Goal: Information Seeking & Learning: Learn about a topic

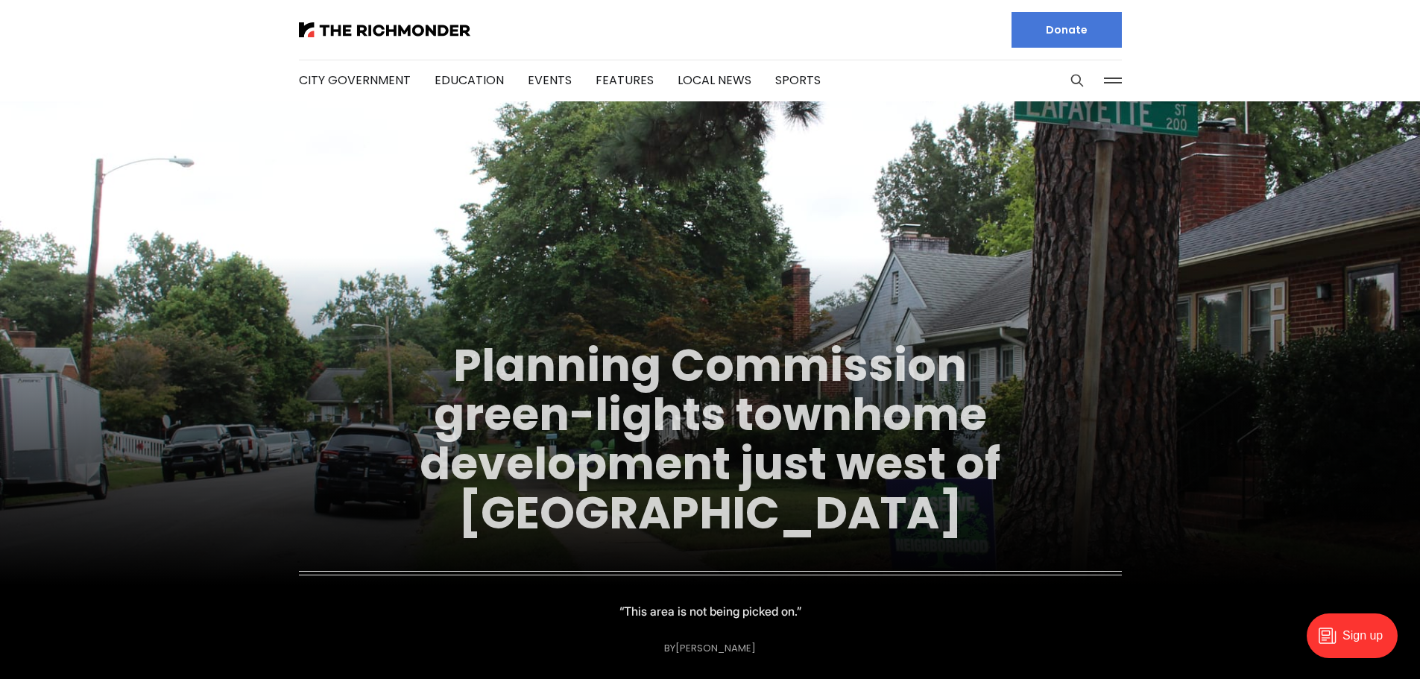
click at [784, 476] on link "Planning Commission green-lights townhome development just west of Carytown" at bounding box center [710, 439] width 581 height 210
click at [716, 415] on link "Planning Commission green-lights townhome development just west of Carytown" at bounding box center [710, 439] width 581 height 210
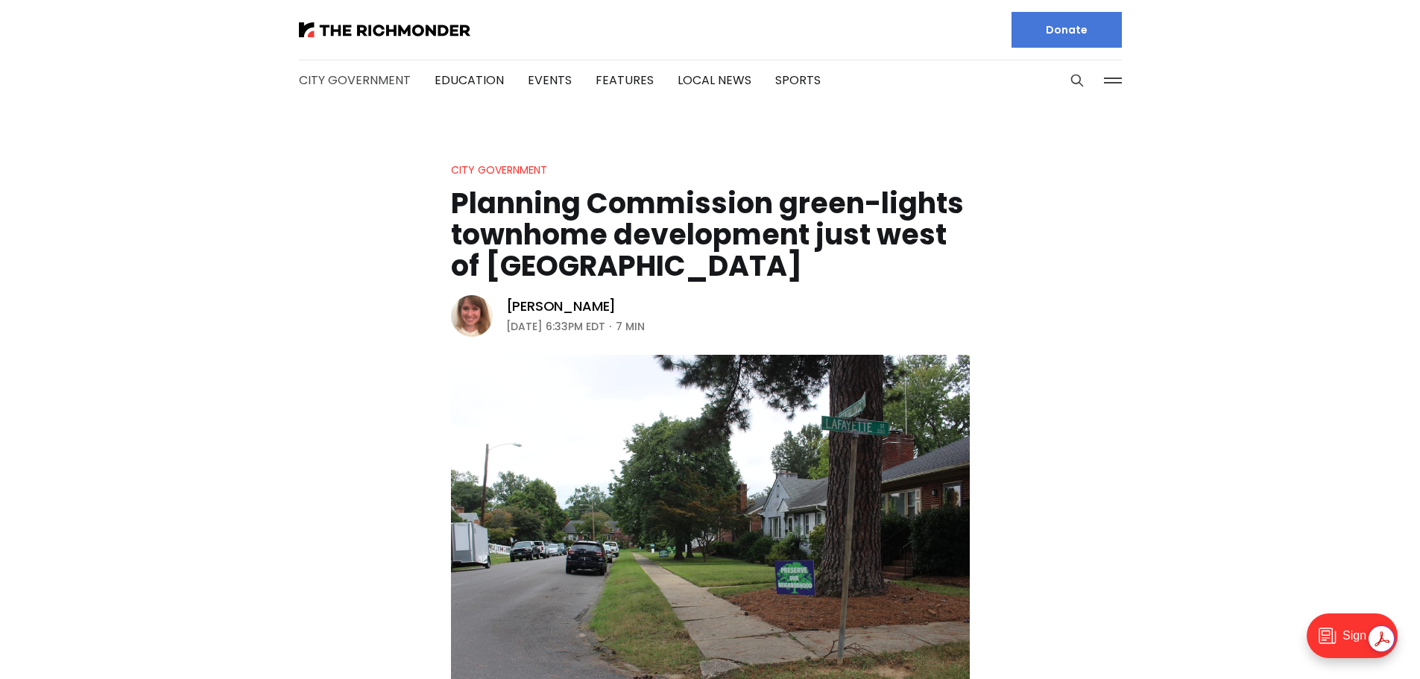
click at [365, 77] on link "City Government" at bounding box center [355, 80] width 112 height 17
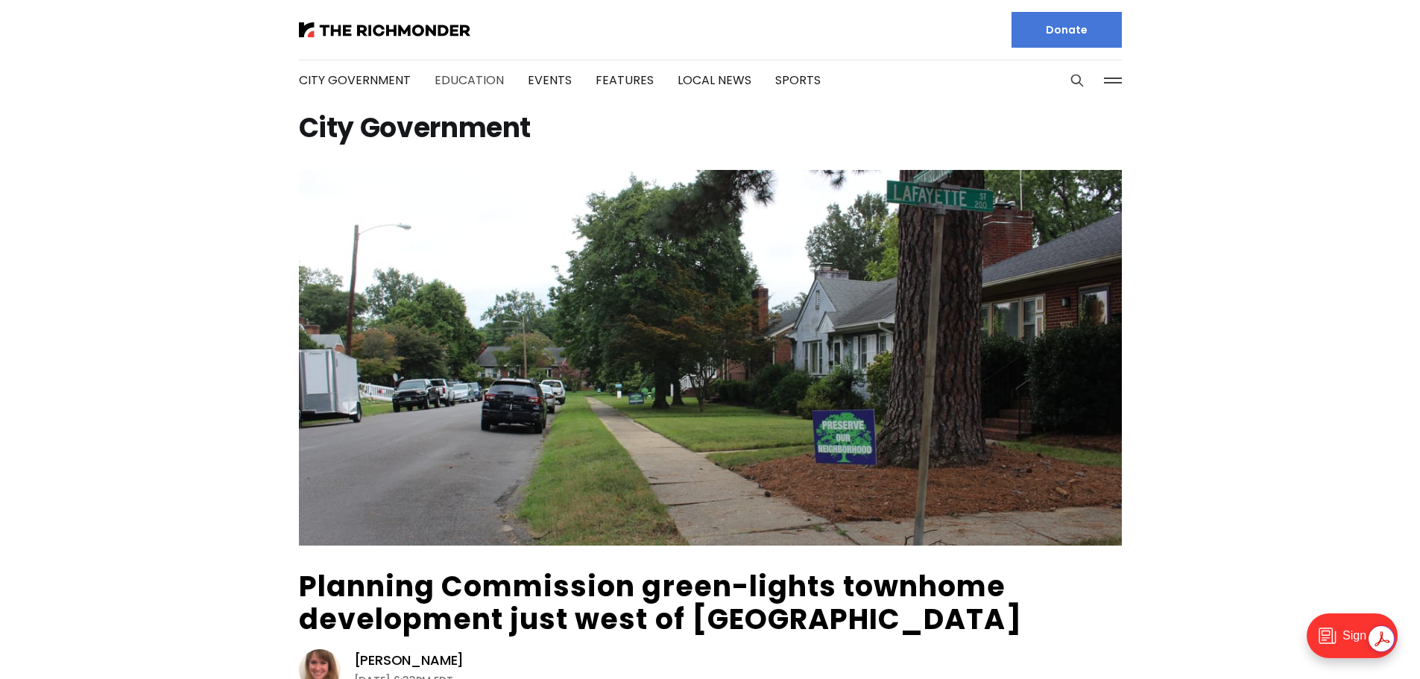
click at [472, 79] on link "Education" at bounding box center [469, 80] width 69 height 17
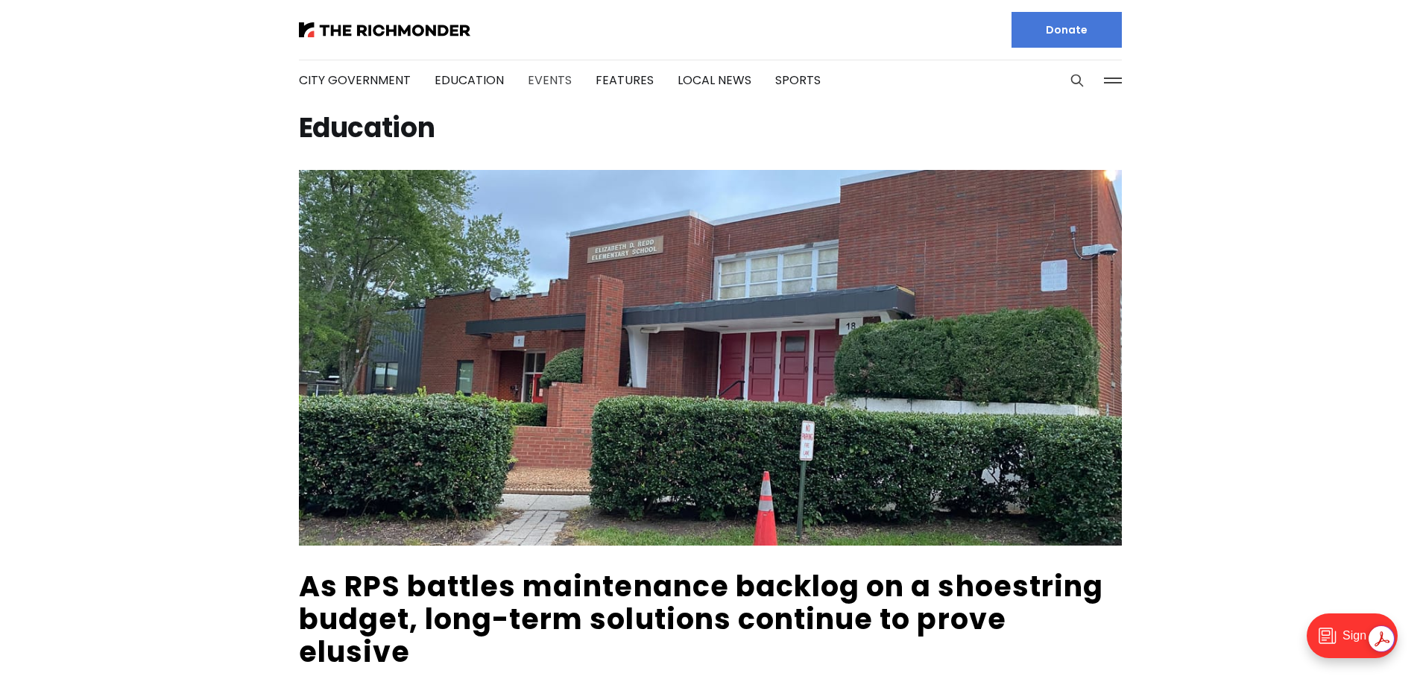
click at [538, 80] on link "Events" at bounding box center [550, 80] width 44 height 17
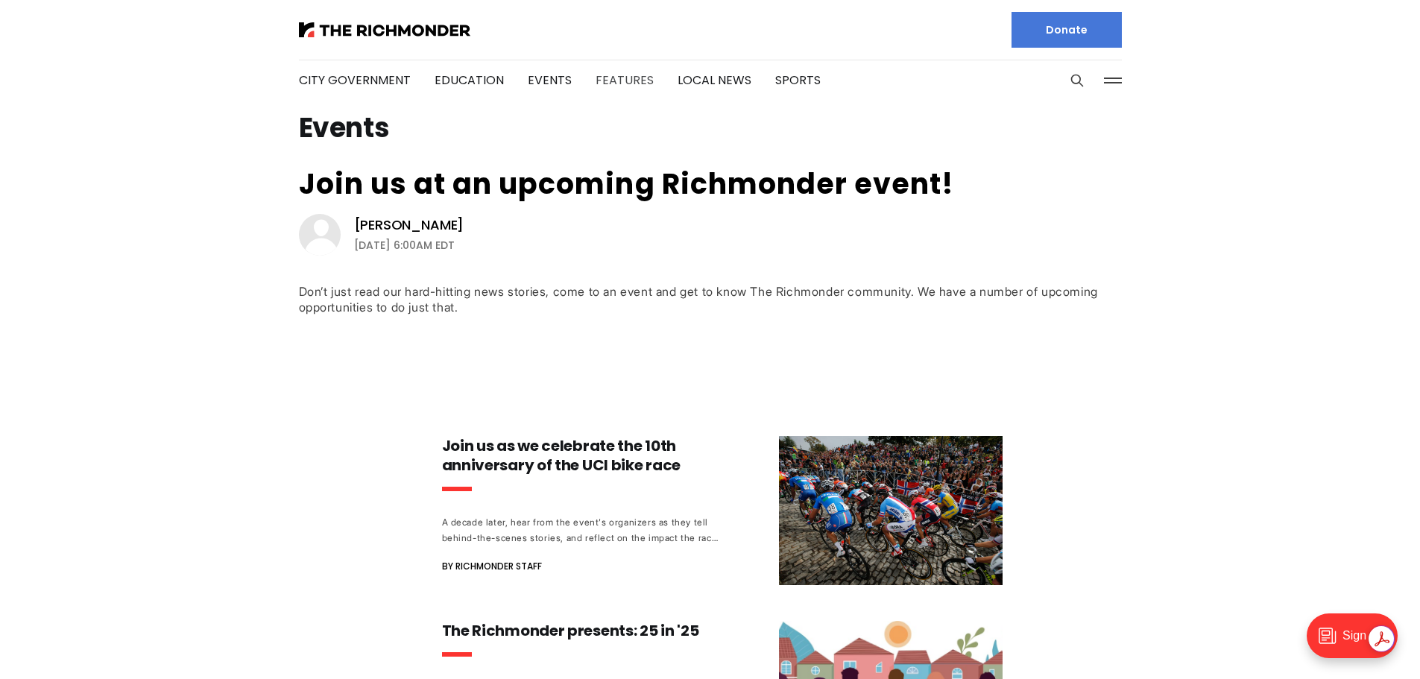
click at [635, 75] on link "Features" at bounding box center [625, 80] width 58 height 17
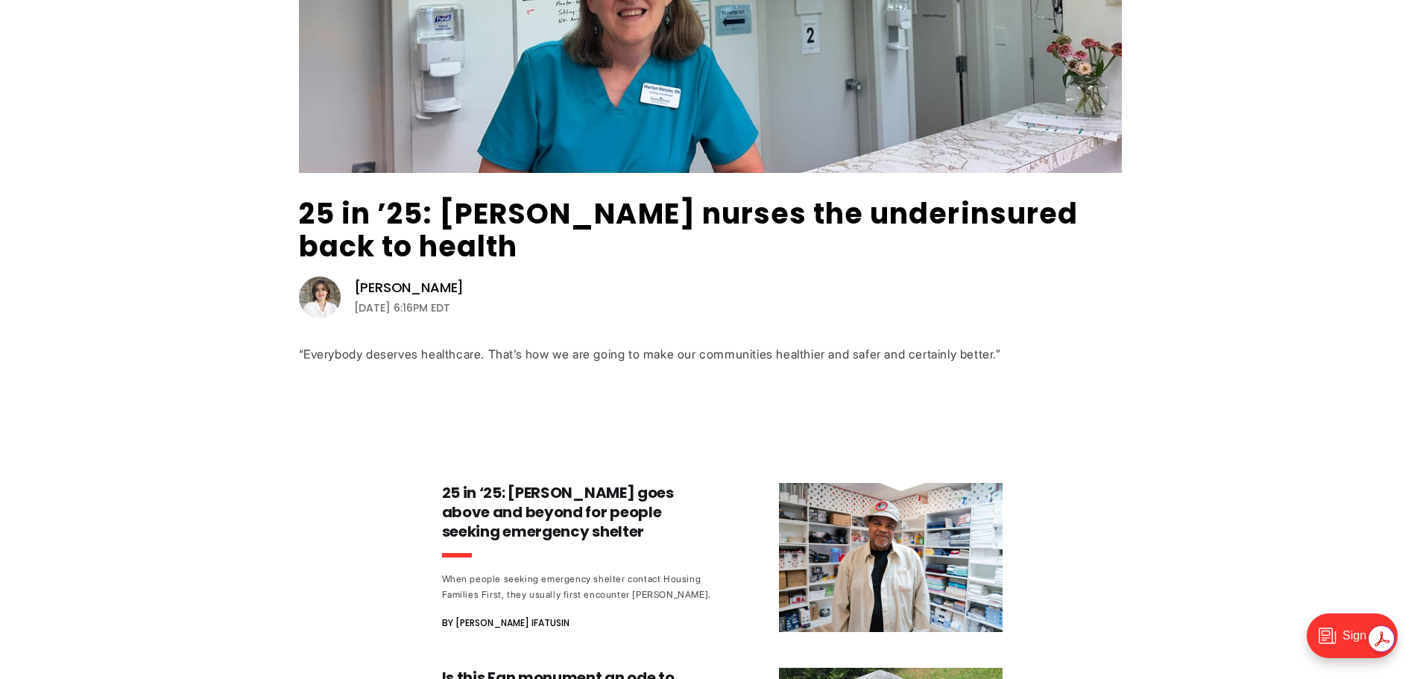
scroll to position [820, 0]
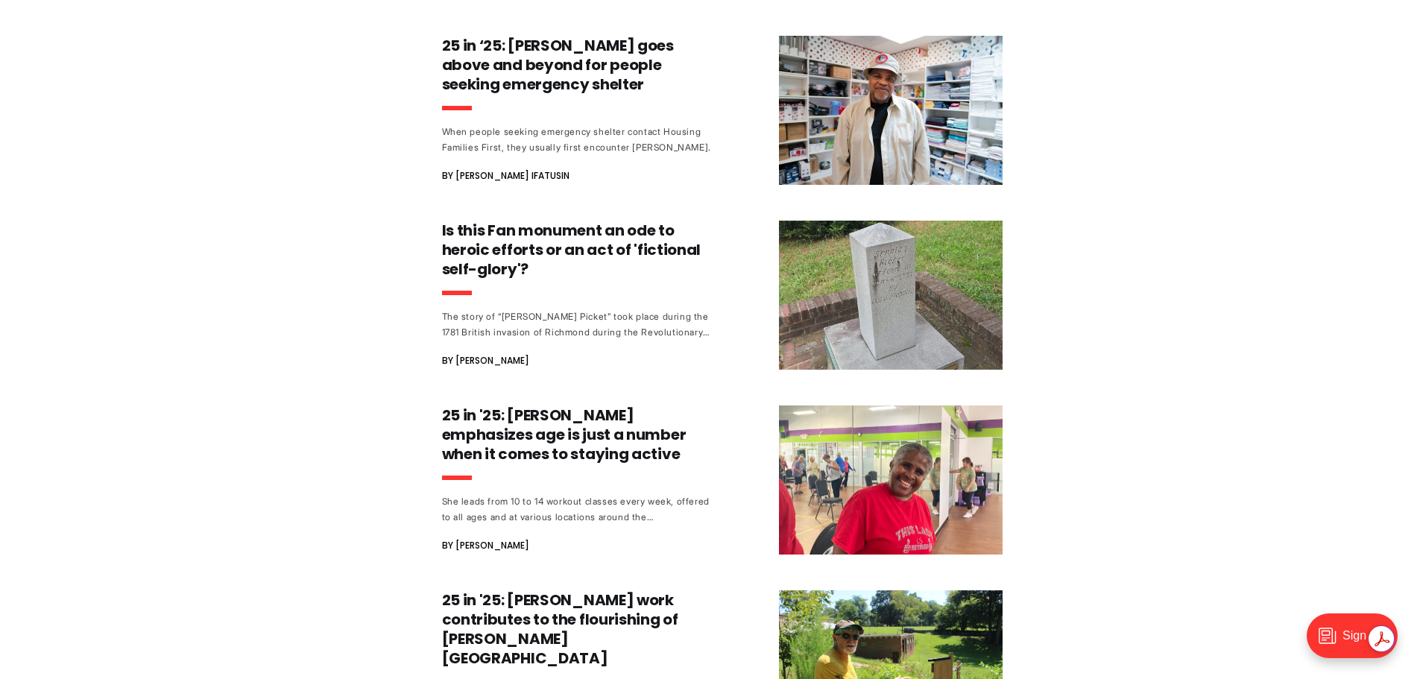
drag, startPoint x: 732, startPoint y: 76, endPoint x: 1104, endPoint y: 218, distance: 397.7
click at [1104, 218] on div "25 in ’25: [PERSON_NAME] nurses the underinsured back to health [PERSON_NAME] […" at bounding box center [710, 239] width 1420 height 1778
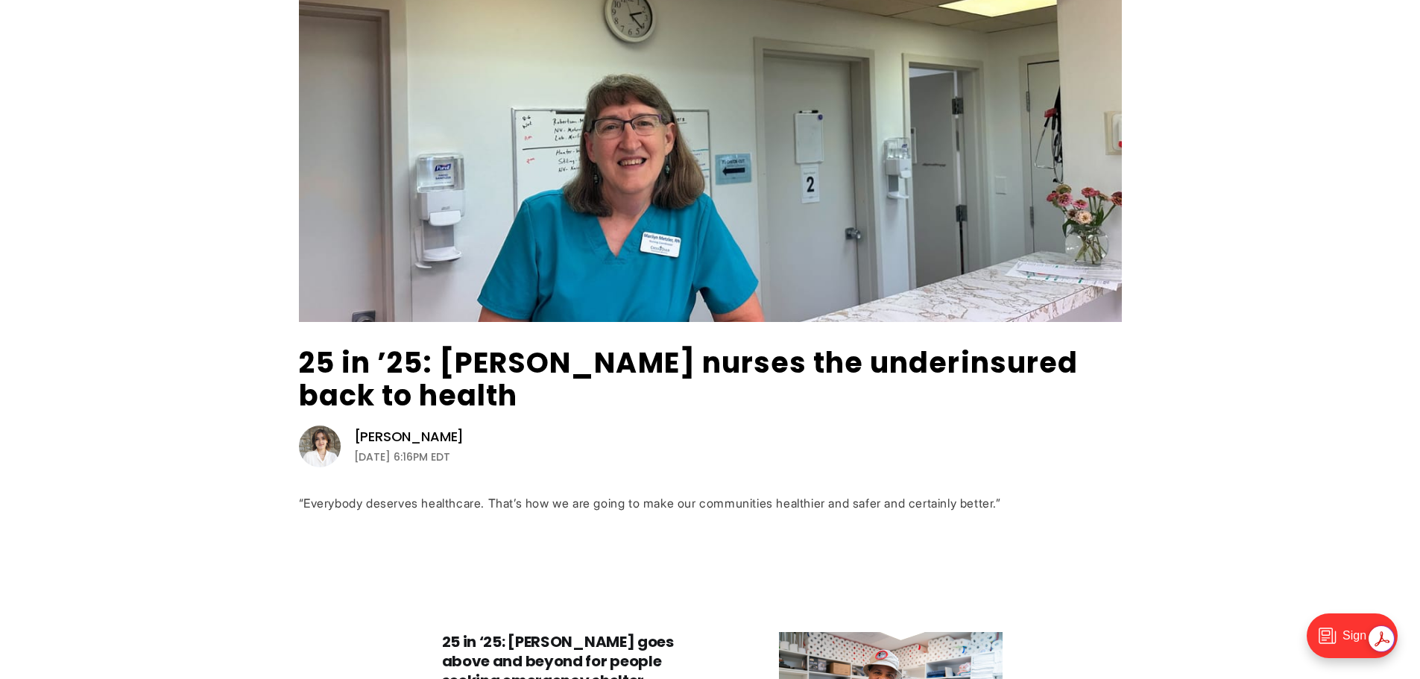
scroll to position [0, 0]
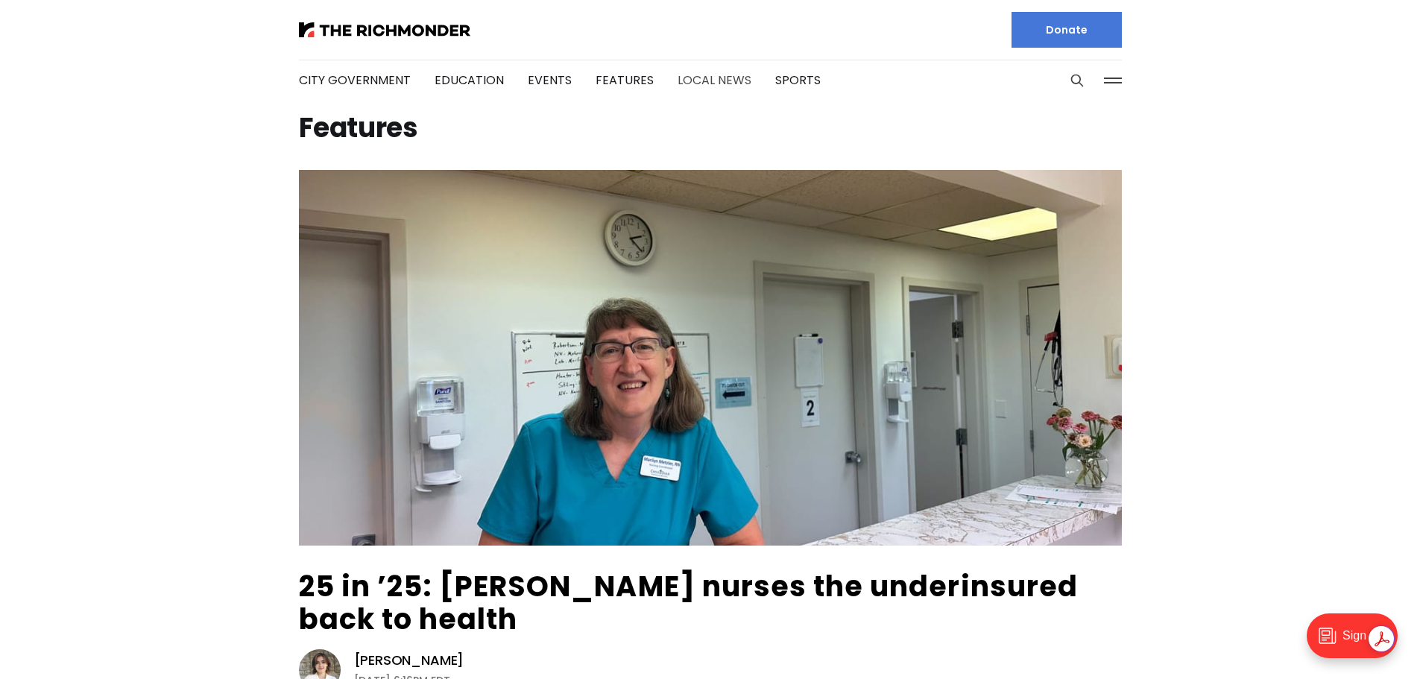
click at [717, 78] on link "Local News" at bounding box center [715, 80] width 74 height 17
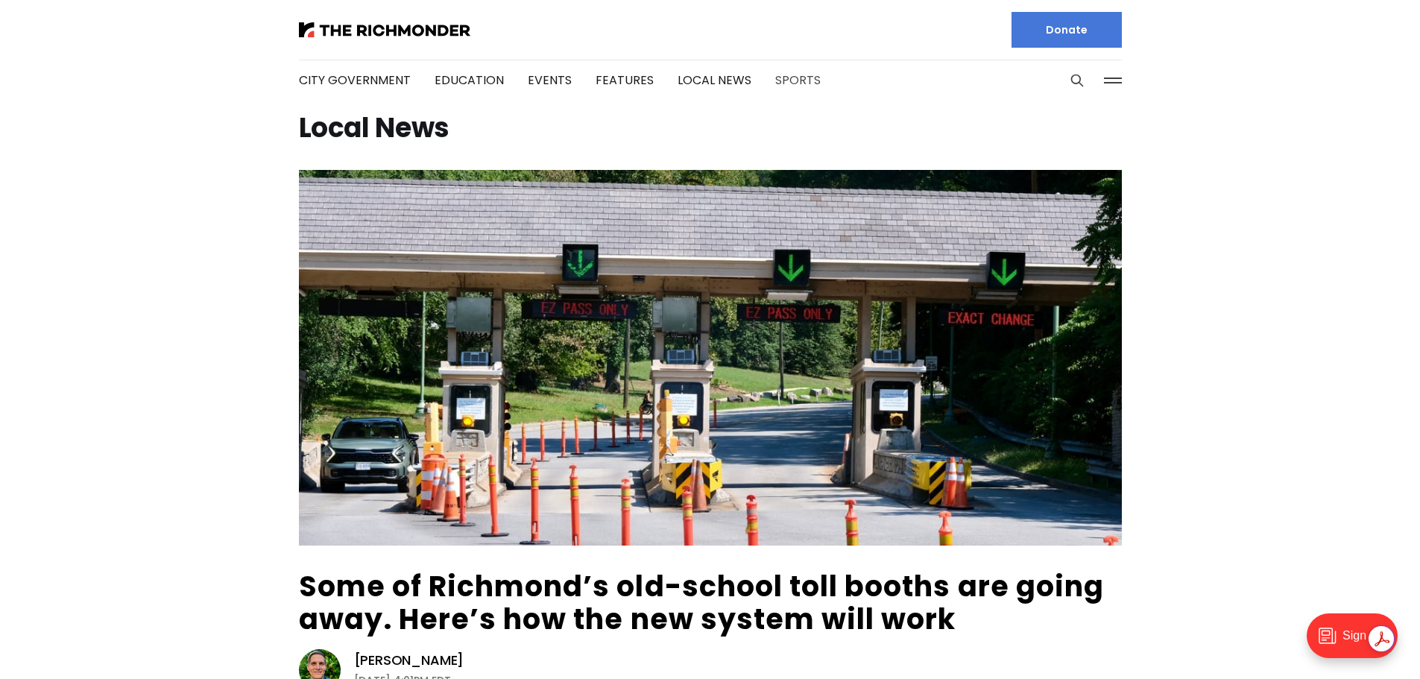
click at [778, 86] on link "Sports" at bounding box center [797, 80] width 45 height 17
